Goal: Information Seeking & Learning: Find specific fact

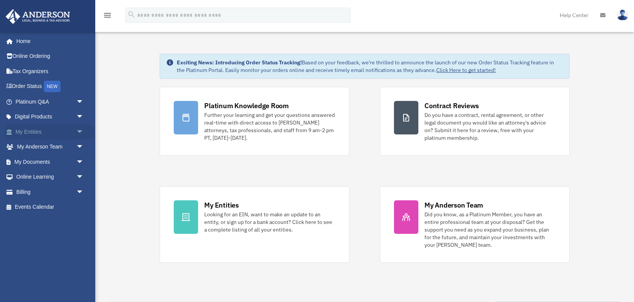
click at [31, 132] on link "My Entities arrow_drop_down" at bounding box center [50, 131] width 90 height 15
click at [78, 131] on span "arrow_drop_down" at bounding box center [83, 132] width 15 height 16
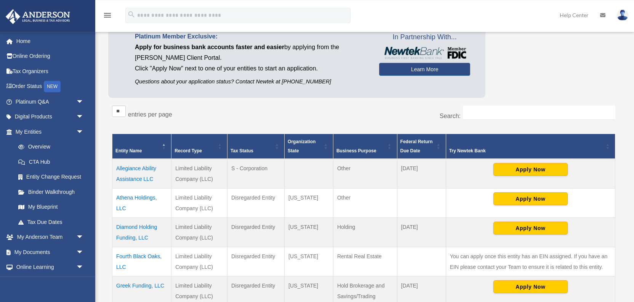
scroll to position [162, 0]
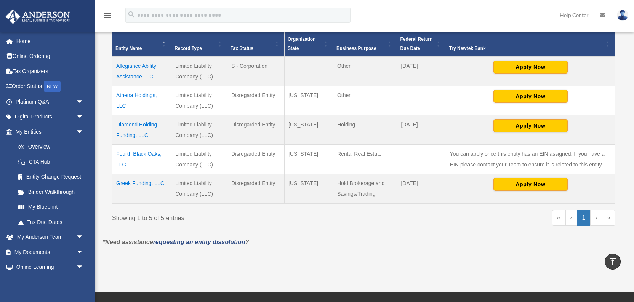
click at [144, 153] on td "Fourth Black Oaks, LLC" at bounding box center [141, 158] width 59 height 29
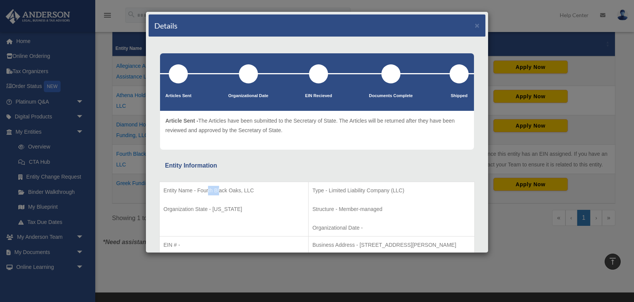
drag, startPoint x: 209, startPoint y: 191, endPoint x: 218, endPoint y: 190, distance: 10.0
click at [218, 190] on p "Entity Name - Fourth Black Oaks, LLC" at bounding box center [234, 191] width 141 height 10
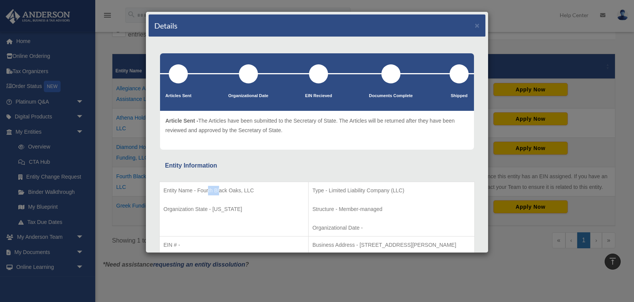
scroll to position [122, 0]
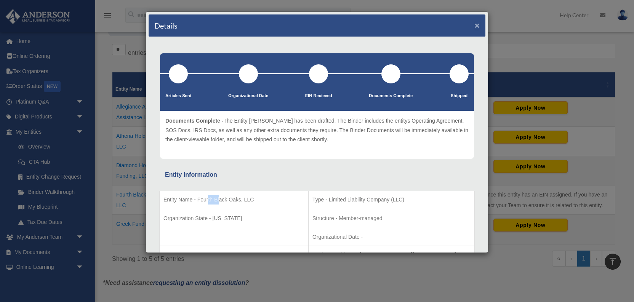
drag, startPoint x: 477, startPoint y: 26, endPoint x: 467, endPoint y: 40, distance: 17.2
click at [476, 26] on button "×" at bounding box center [477, 25] width 5 height 8
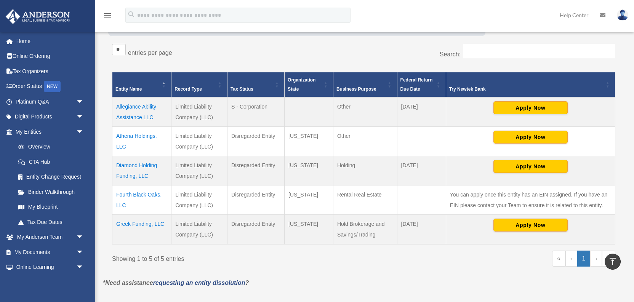
drag, startPoint x: 112, startPoint y: 194, endPoint x: 123, endPoint y: 194, distance: 10.7
click at [123, 194] on div "** ** ** *** entries per page Search: Entity Name Record Type Tax Status Organi…" at bounding box center [363, 159] width 511 height 238
click at [148, 199] on td "Fourth Black Oaks, LLC" at bounding box center [141, 199] width 59 height 29
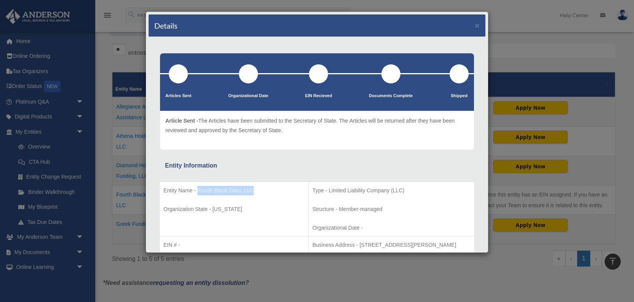
drag, startPoint x: 197, startPoint y: 189, endPoint x: 254, endPoint y: 191, distance: 56.4
click at [254, 191] on p "Entity Name - Fourth Black Oaks, LLC" at bounding box center [234, 191] width 141 height 10
copy p "Fourth Black Oaks, LLC"
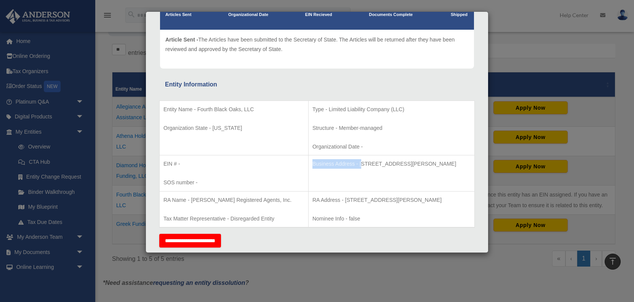
drag, startPoint x: 290, startPoint y: 163, endPoint x: 346, endPoint y: 167, distance: 55.8
click at [342, 163] on td "Business Address - [STREET_ADDRESS][PERSON_NAME]" at bounding box center [391, 174] width 166 height 36
click at [346, 167] on p "Business Address - [STREET_ADDRESS][PERSON_NAME]" at bounding box center [392, 164] width 158 height 10
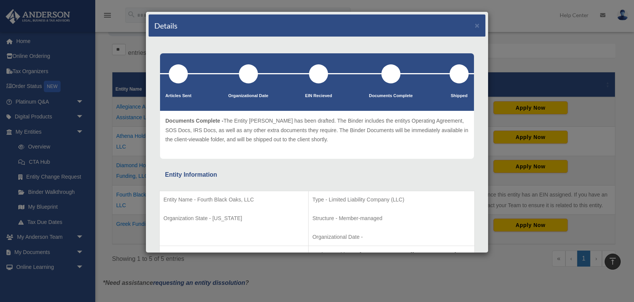
click at [474, 24] on div "Details ×" at bounding box center [317, 25] width 337 height 22
click at [478, 26] on button "×" at bounding box center [477, 25] width 5 height 8
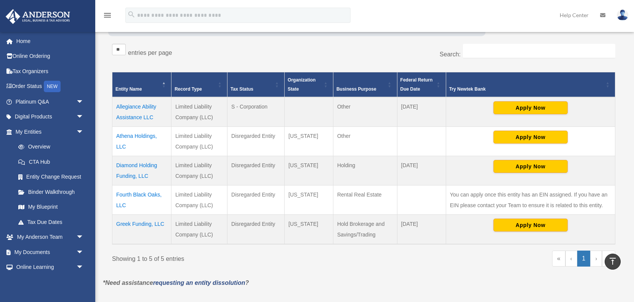
click at [136, 135] on td "Athena Holdings, LLC" at bounding box center [141, 141] width 59 height 29
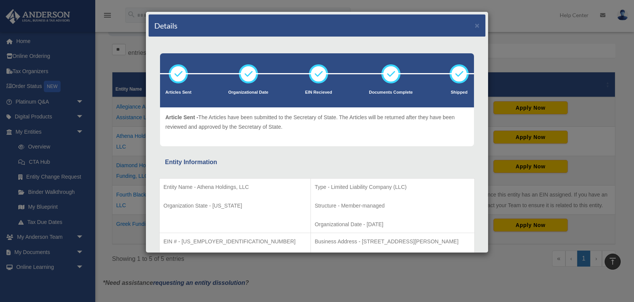
scroll to position [40, 0]
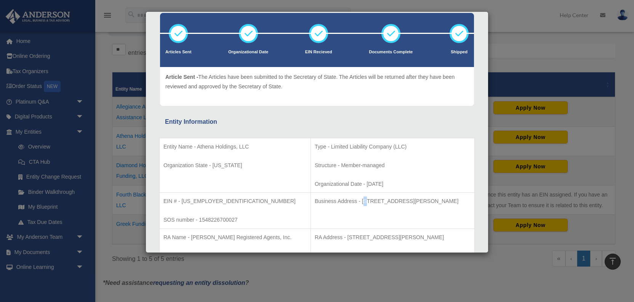
drag, startPoint x: 346, startPoint y: 203, endPoint x: 349, endPoint y: 200, distance: 4.6
click at [349, 200] on p "Business Address - [STREET_ADDRESS][PERSON_NAME]" at bounding box center [393, 202] width 156 height 10
click at [345, 200] on p "Business Address - [STREET_ADDRESS][PERSON_NAME]" at bounding box center [393, 202] width 156 height 10
drag, startPoint x: 345, startPoint y: 201, endPoint x: 445, endPoint y: 202, distance: 100.3
click at [445, 202] on p "Business Address - [STREET_ADDRESS][PERSON_NAME]" at bounding box center [393, 202] width 156 height 10
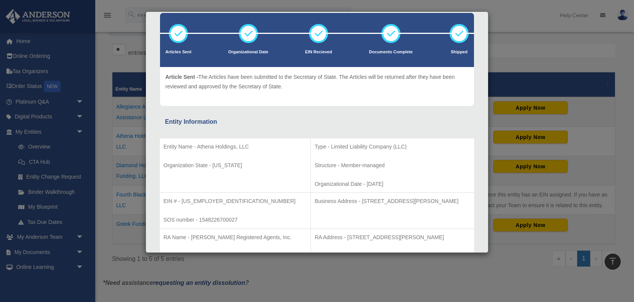
copy p "[STREET_ADDRESS][PERSON_NAME]"
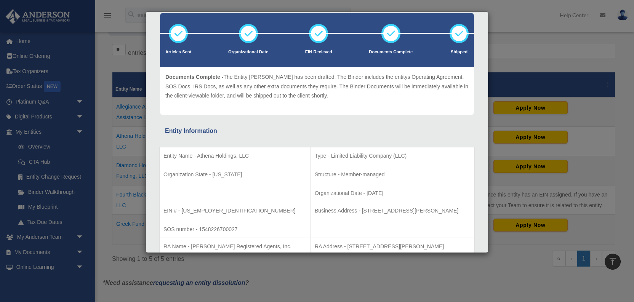
copy p "[STREET_ADDRESS][PERSON_NAME]"
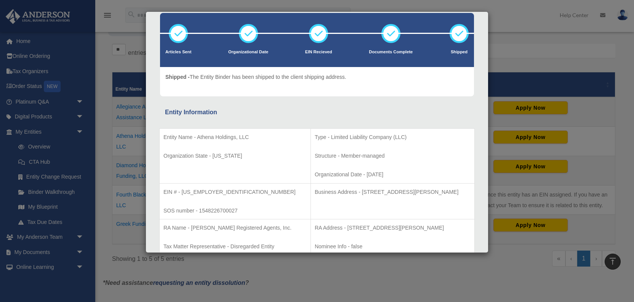
drag, startPoint x: 596, startPoint y: 164, endPoint x: 592, endPoint y: 166, distance: 4.8
click at [596, 164] on div "Details × Articles Sent Organizational Date" at bounding box center [317, 151] width 634 height 302
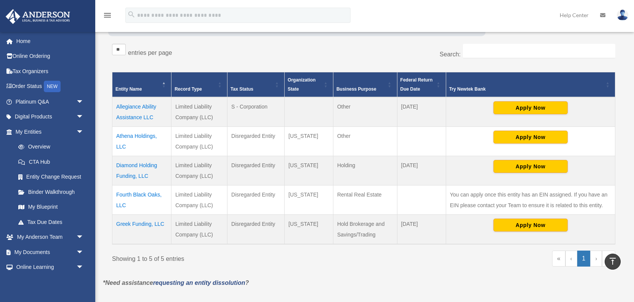
click at [138, 194] on td "Fourth Black Oaks, LLC" at bounding box center [141, 199] width 59 height 29
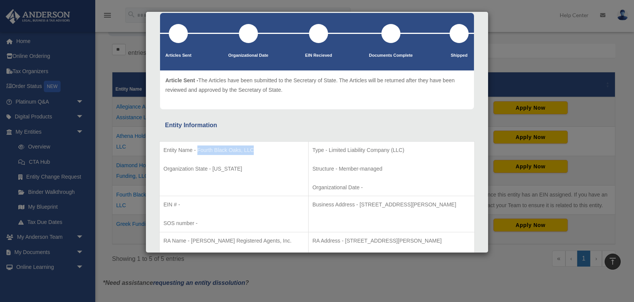
drag, startPoint x: 197, startPoint y: 190, endPoint x: 257, endPoint y: 187, distance: 59.2
click at [257, 155] on p "Entity Name - Fourth Black Oaks, LLC" at bounding box center [234, 151] width 141 height 10
copy p "Fourth Black Oaks, LLC"
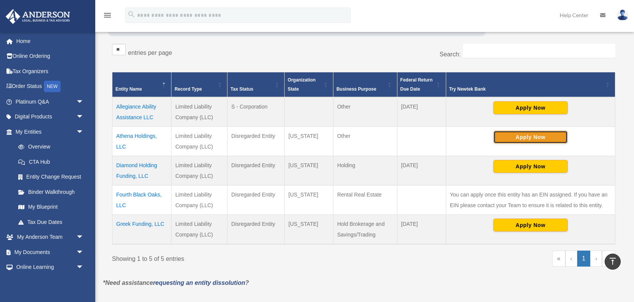
click at [517, 138] on button "Apply Now" at bounding box center [531, 137] width 74 height 13
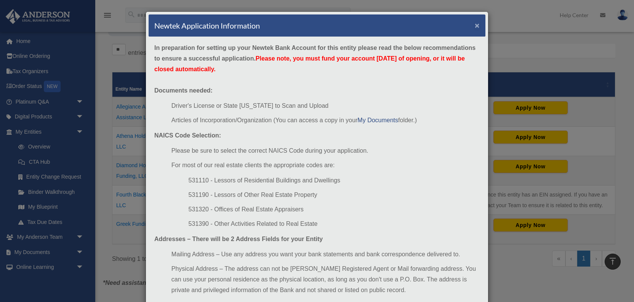
click at [476, 23] on button "×" at bounding box center [477, 25] width 5 height 8
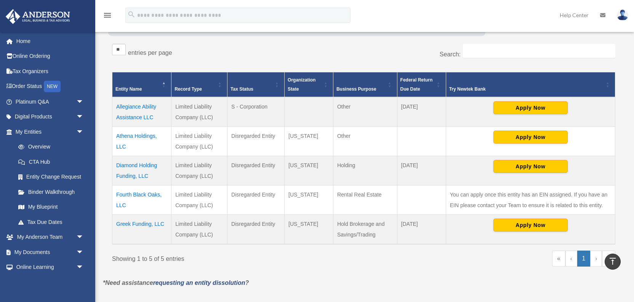
click at [127, 135] on td "Athena Holdings, LLC" at bounding box center [141, 141] width 59 height 29
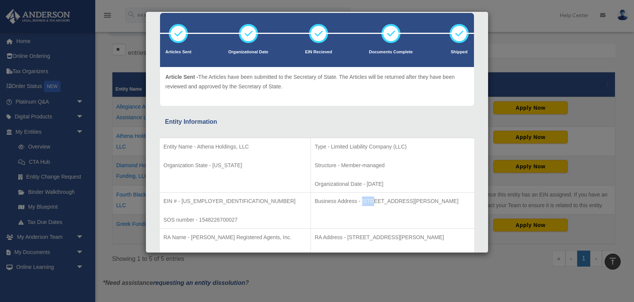
drag, startPoint x: 345, startPoint y: 201, endPoint x: 354, endPoint y: 200, distance: 9.6
click at [354, 200] on p "Business Address - [STREET_ADDRESS][PERSON_NAME]" at bounding box center [393, 202] width 156 height 10
copy p "1735"
drag, startPoint x: 358, startPoint y: 201, endPoint x: 388, endPoint y: 199, distance: 30.2
click at [388, 199] on p "Business Address - [STREET_ADDRESS][PERSON_NAME]" at bounding box center [393, 202] width 156 height 10
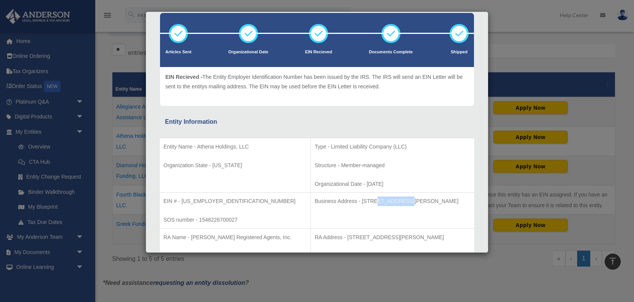
copy p "[PERSON_NAME] N"
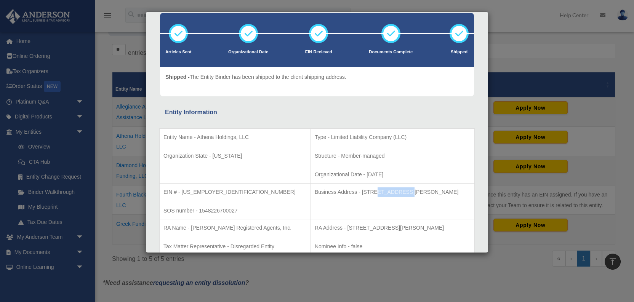
drag, startPoint x: 346, startPoint y: 191, endPoint x: 388, endPoint y: 193, distance: 42.7
click at [441, 186] on td "Business Address - [STREET_ADDRESS][PERSON_NAME]" at bounding box center [393, 201] width 164 height 36
drag, startPoint x: 345, startPoint y: 191, endPoint x: 451, endPoint y: 189, distance: 106.4
click at [451, 189] on p "Business Address - [STREET_ADDRESS][PERSON_NAME]" at bounding box center [393, 193] width 156 height 10
copy p "[STREET_ADDRESS][PERSON_NAME]"
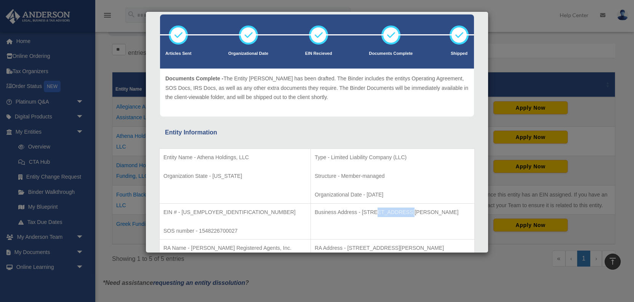
scroll to position [0, 0]
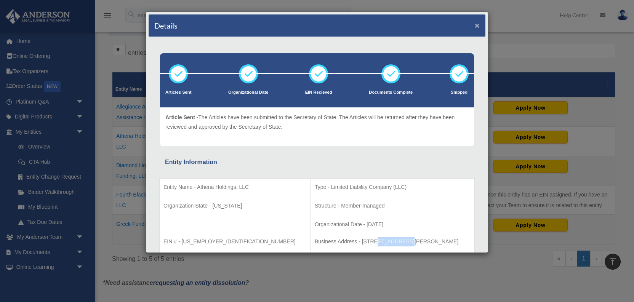
click at [476, 25] on button "×" at bounding box center [477, 25] width 5 height 8
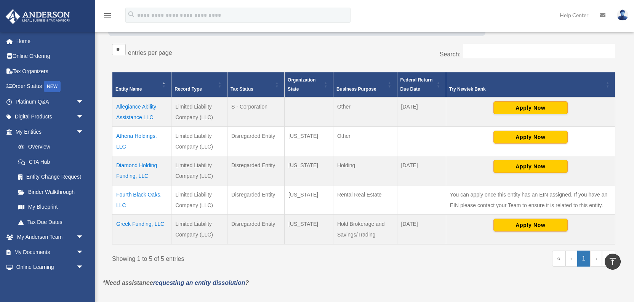
click at [140, 134] on td "Athena Holdings, LLC" at bounding box center [141, 141] width 59 height 29
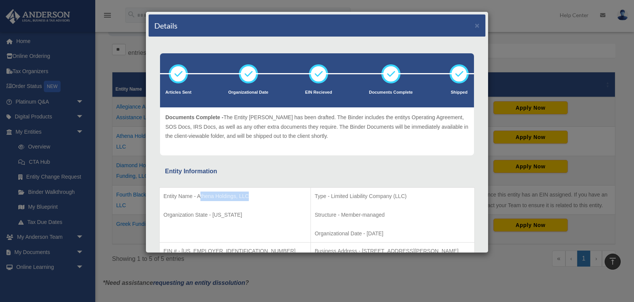
drag, startPoint x: 199, startPoint y: 196, endPoint x: 278, endPoint y: 185, distance: 79.7
click at [278, 185] on div "Entity Name - Athena Holdings, LLC Organization State - [US_STATE] Type - Limit…" at bounding box center [317, 249] width 316 height 144
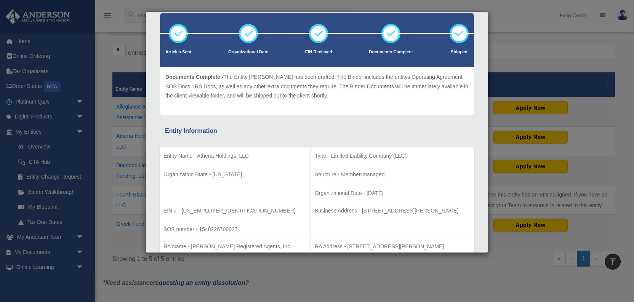
click at [218, 161] on td "Entity Name - Athena Holdings, LLC Organization State - [US_STATE]" at bounding box center [235, 175] width 151 height 55
